Goal: Information Seeking & Learning: Learn about a topic

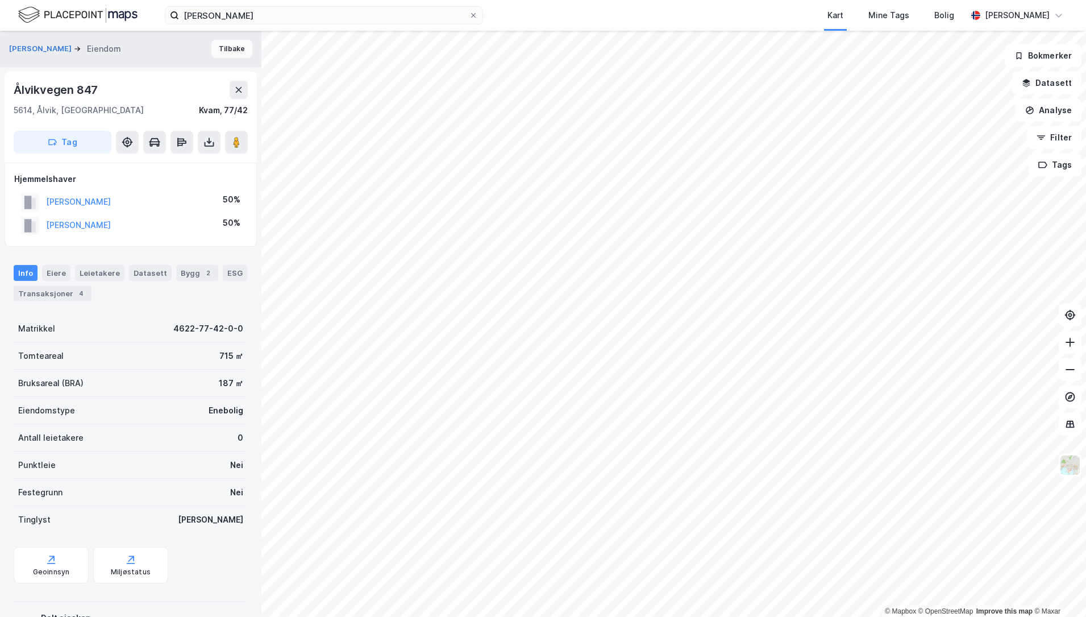
click at [228, 55] on button "Tilbake" at bounding box center [231, 49] width 41 height 18
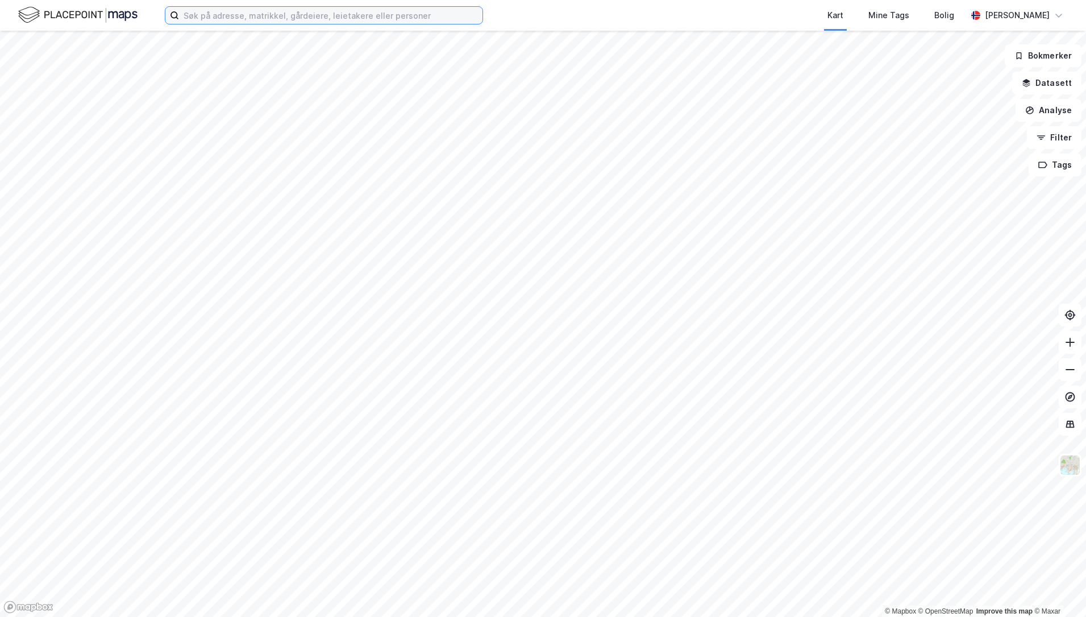
click at [218, 14] on input at bounding box center [330, 15] width 303 height 17
click at [238, 16] on input at bounding box center [330, 15] width 303 height 17
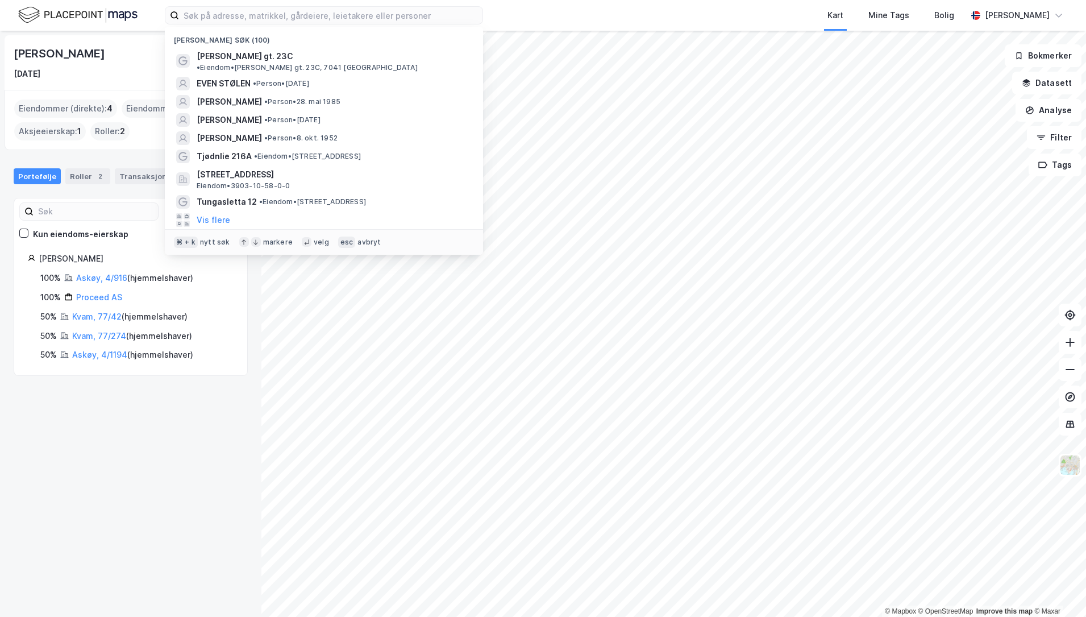
click at [148, 30] on div "Nylige søk (100) [PERSON_NAME] gt. 23C • Eiendom • [PERSON_NAME] gt. 23C, [GEOG…" at bounding box center [543, 15] width 1086 height 31
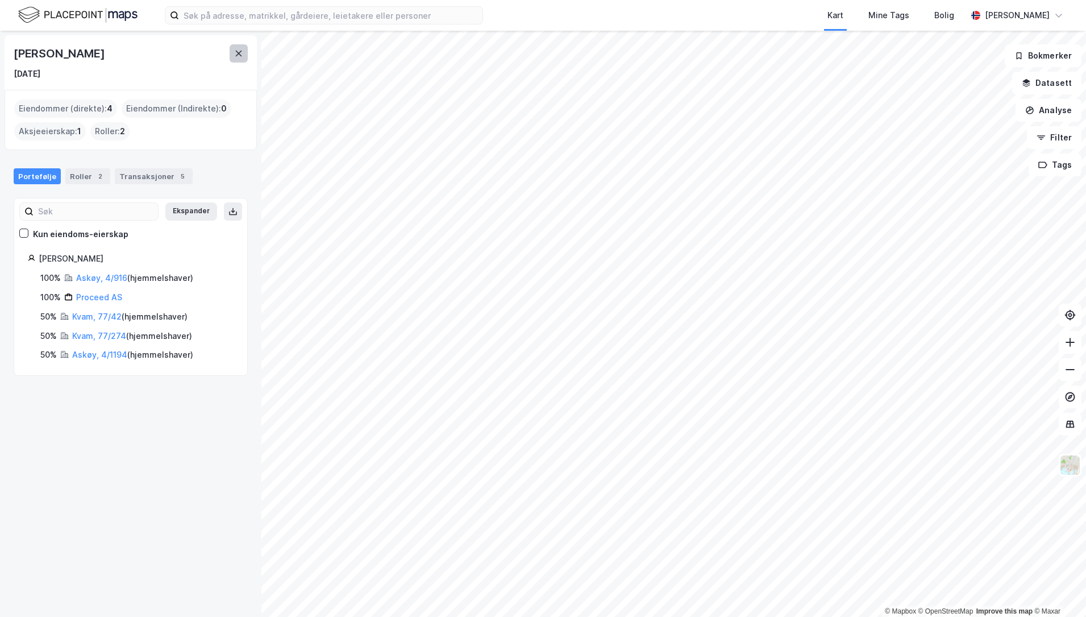
click at [238, 49] on icon at bounding box center [238, 53] width 9 height 9
